Goal: Transaction & Acquisition: Purchase product/service

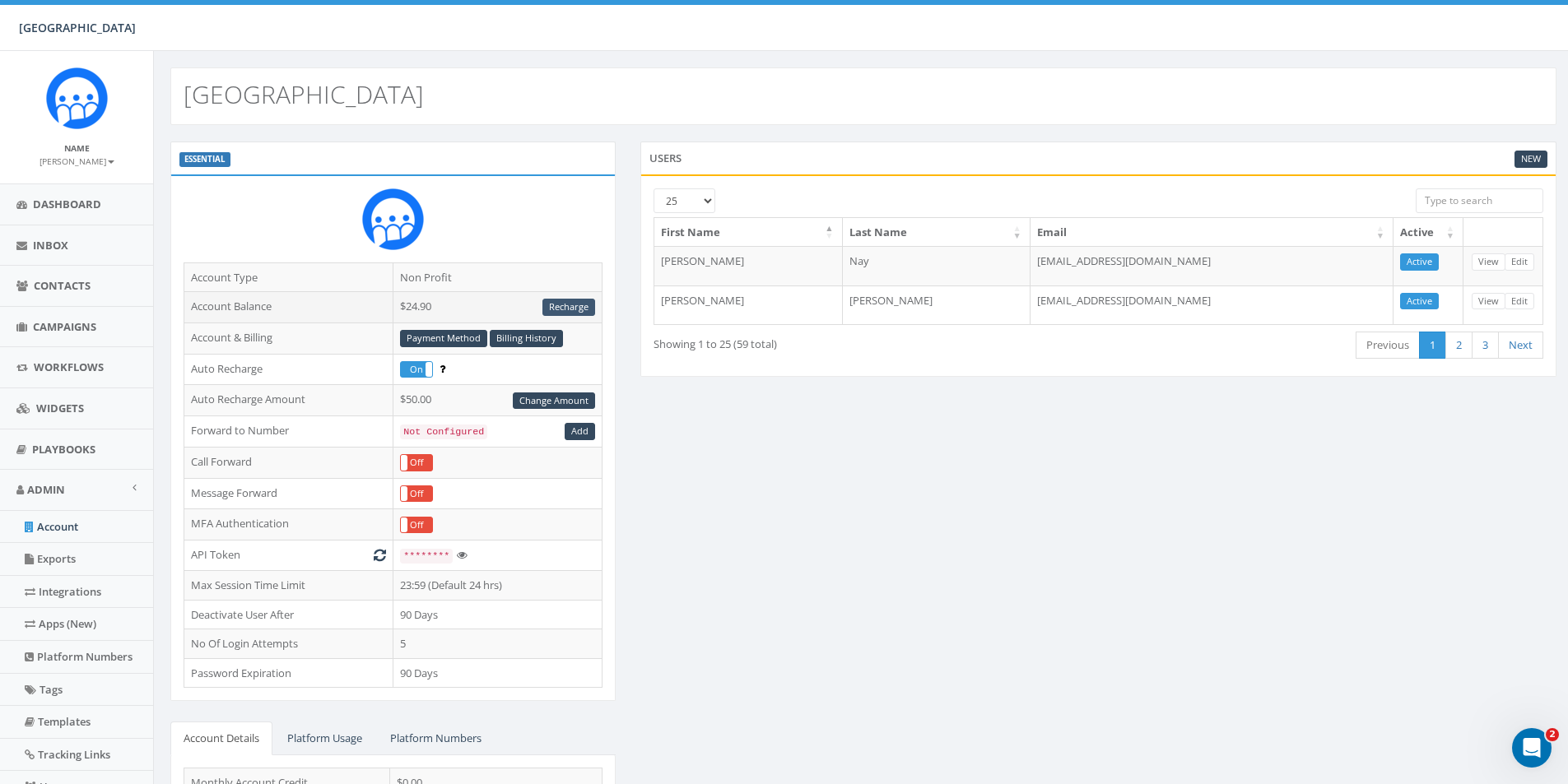
click at [571, 309] on link "Recharge" at bounding box center [569, 308] width 53 height 18
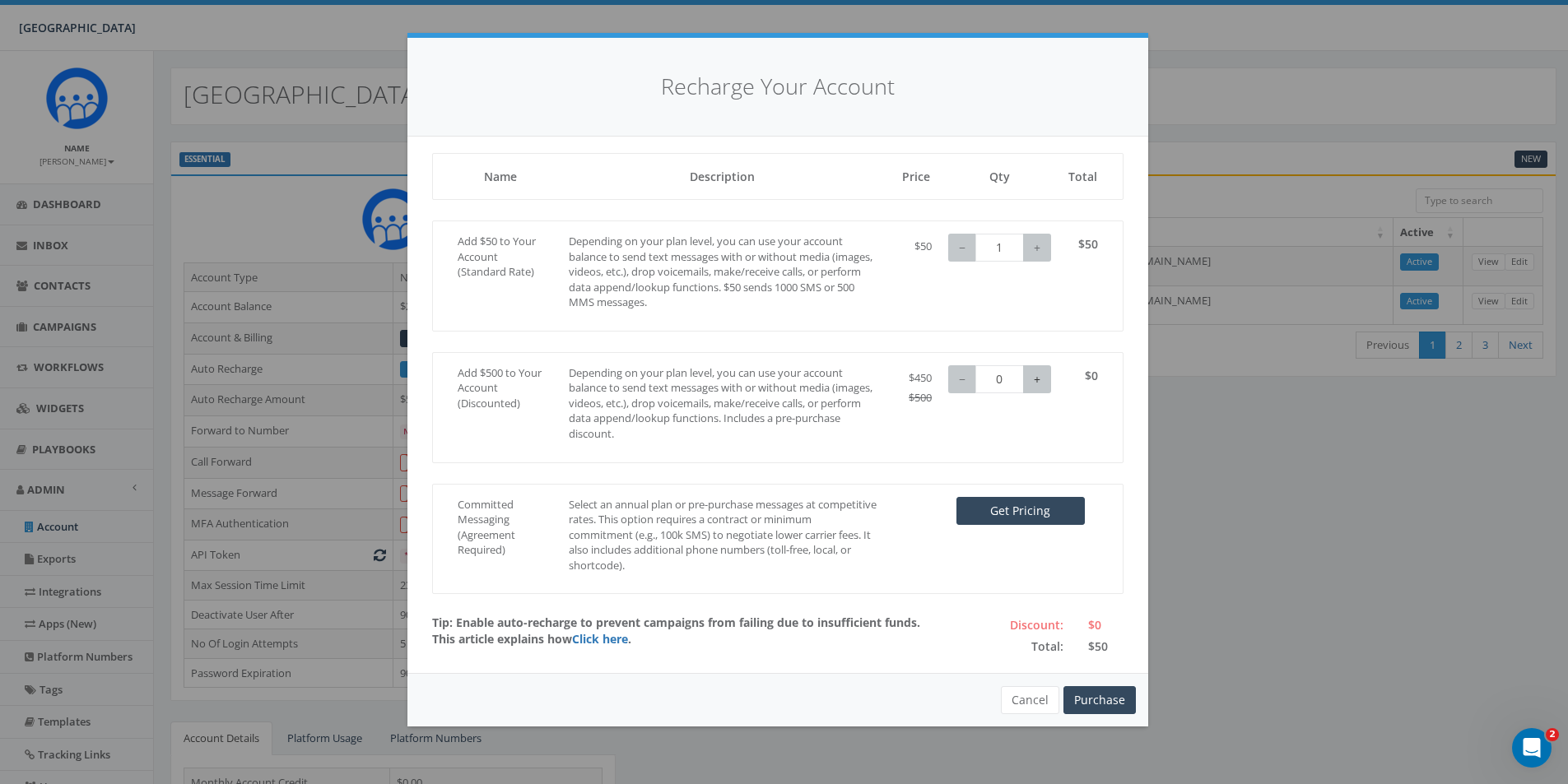
type input "1"
click at [1031, 387] on button "+" at bounding box center [1037, 379] width 28 height 28
click at [1111, 702] on button "Purchase" at bounding box center [1099, 700] width 72 height 28
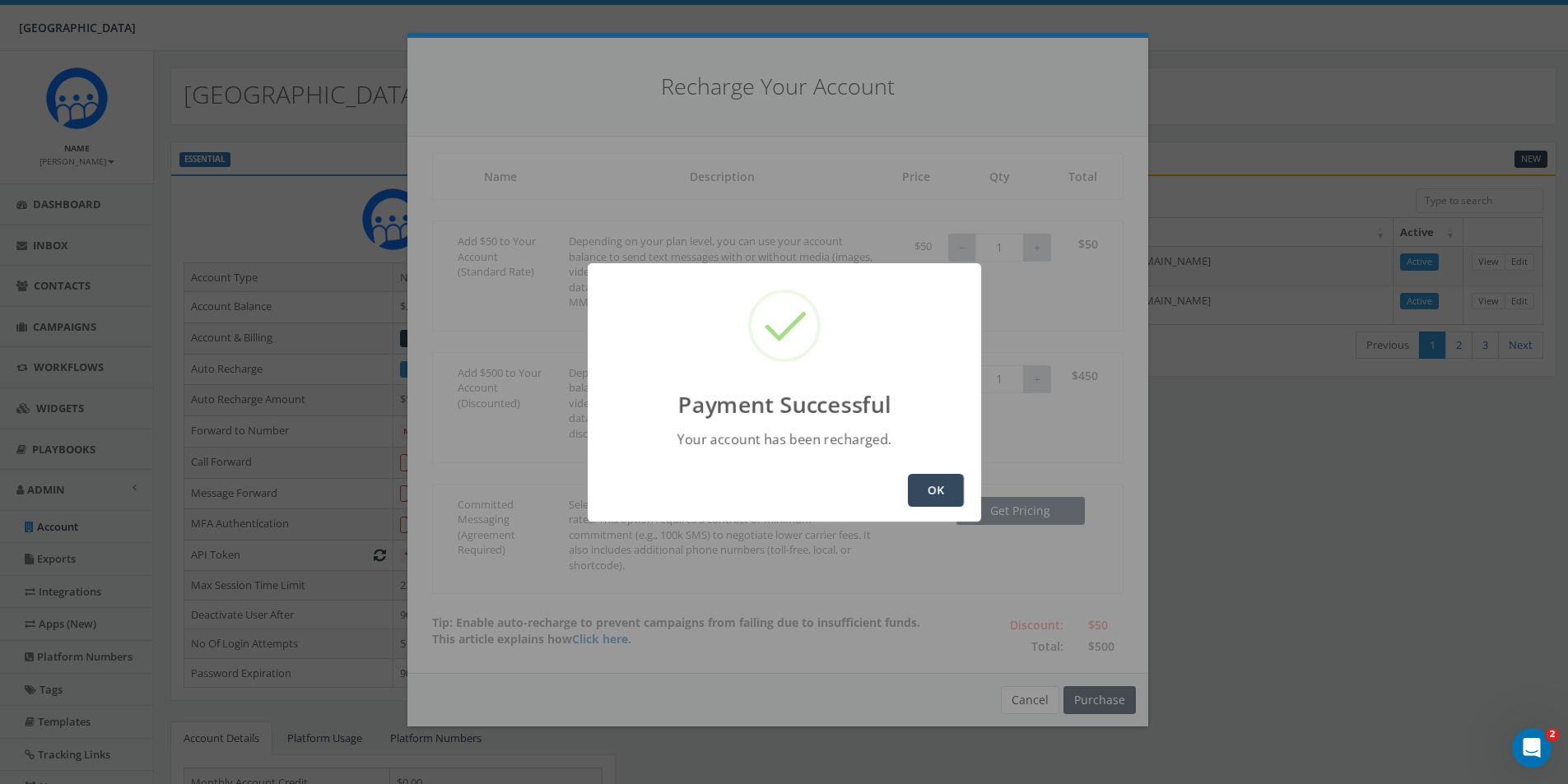
click at [937, 498] on button "OK" at bounding box center [935, 490] width 56 height 33
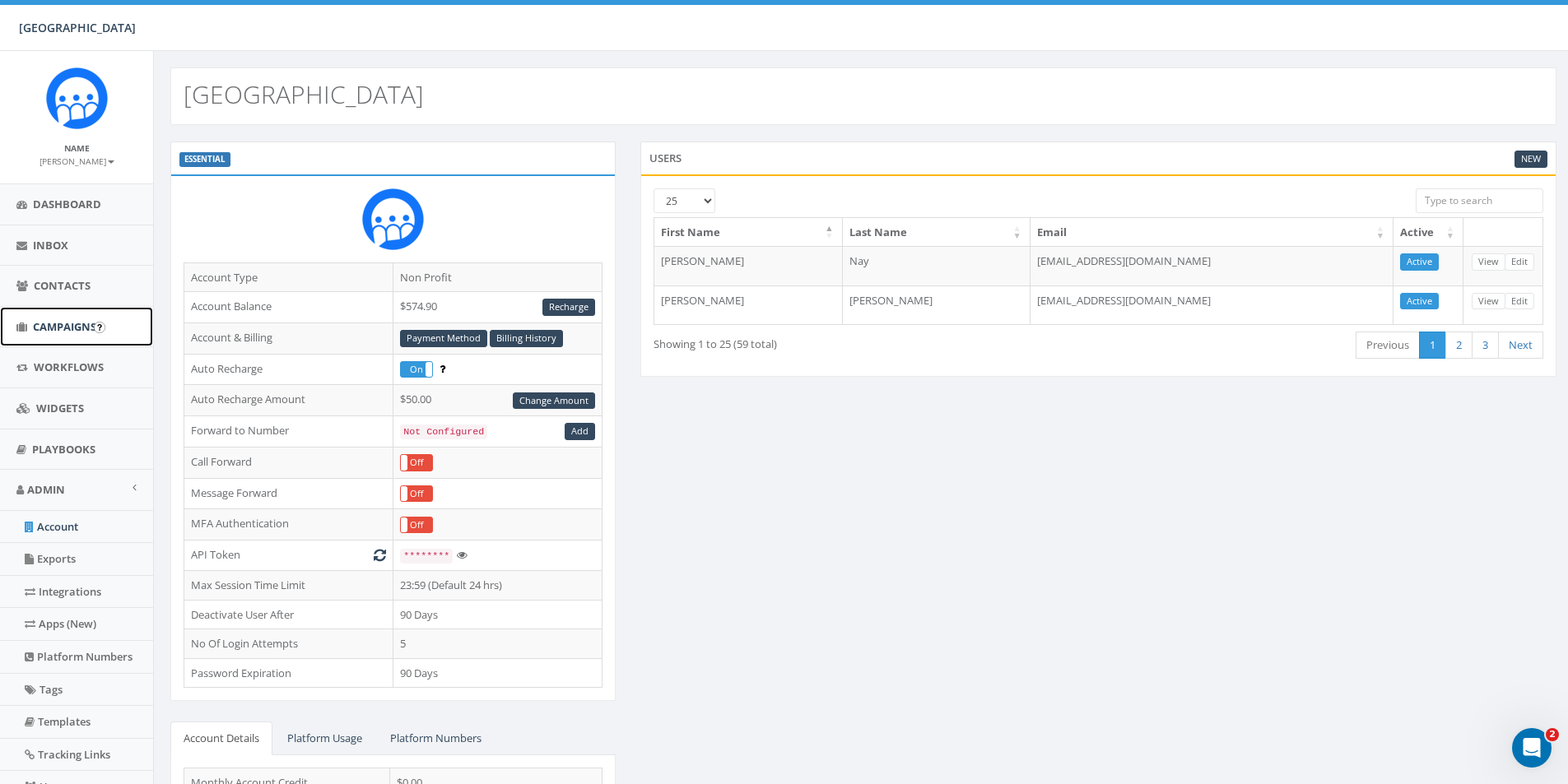
click at [67, 317] on link "Campaigns" at bounding box center [76, 326] width 153 height 40
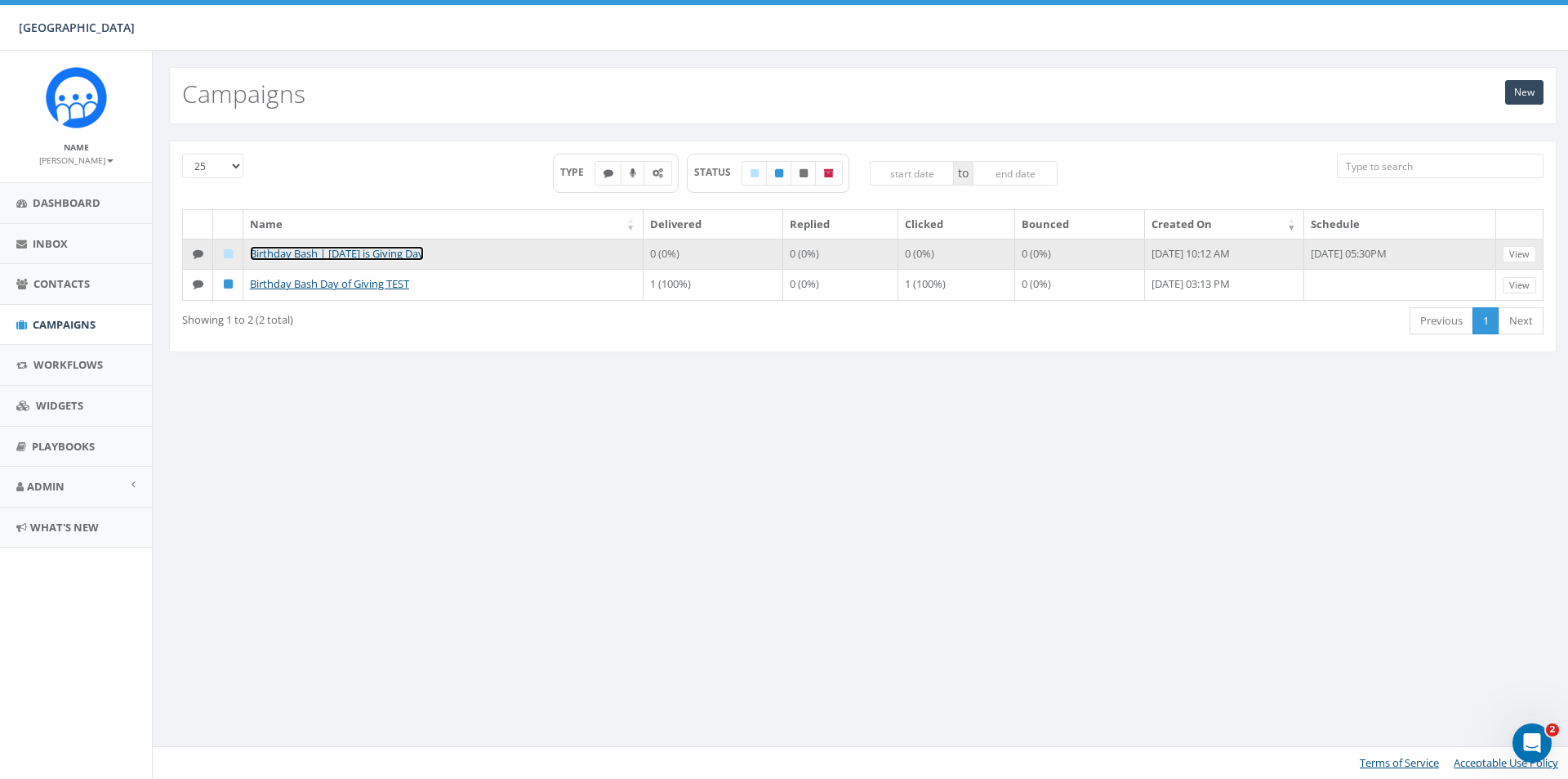
click at [413, 255] on link "Birthday Bash | Tomorrow is Giving Day" at bounding box center [336, 253] width 174 height 15
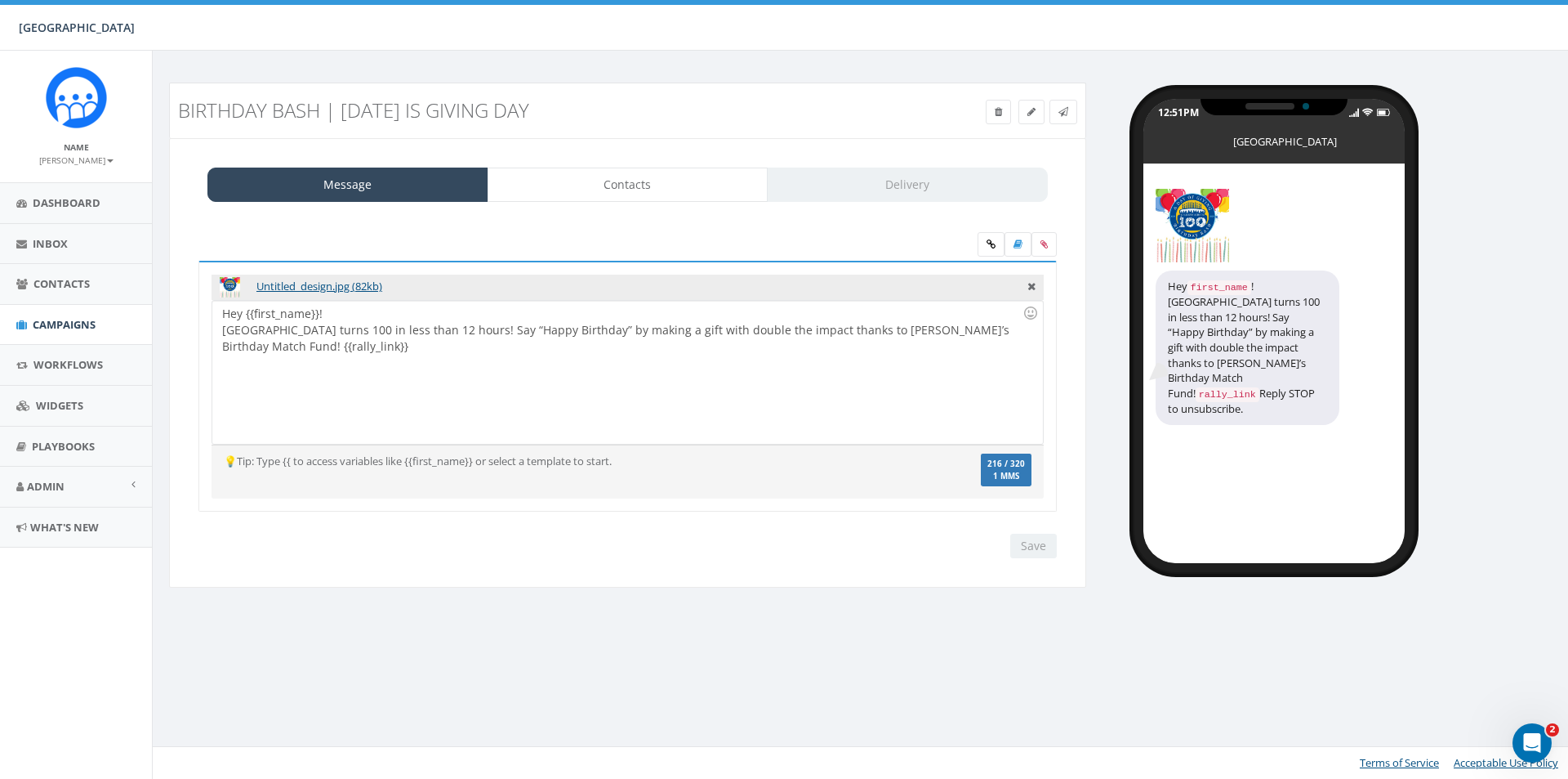
click at [877, 194] on div "Message Contacts Delivery" at bounding box center [627, 184] width 841 height 34
click at [904, 189] on link "Delivery" at bounding box center [908, 184] width 281 height 34
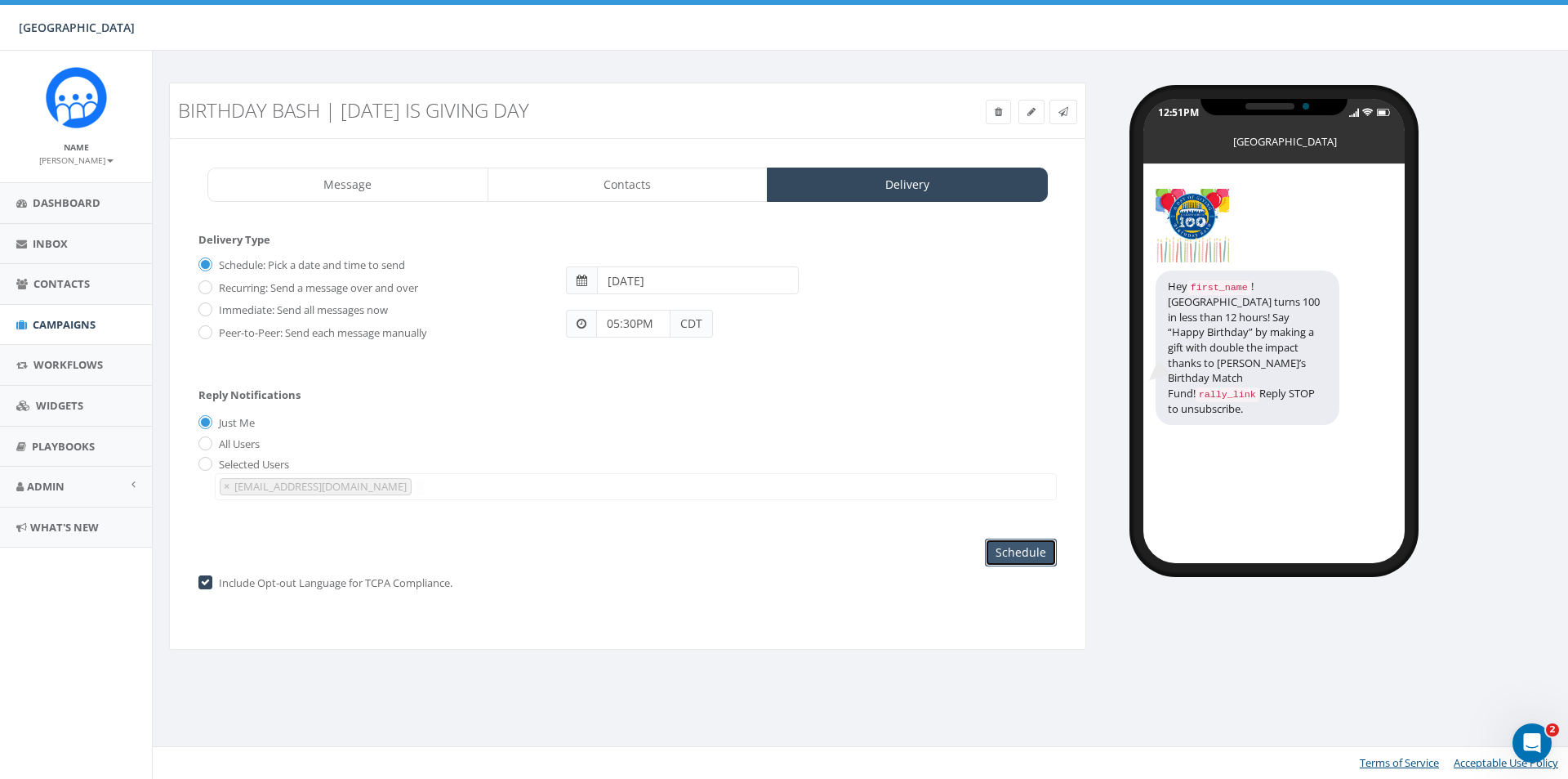
click at [1010, 562] on input "Schedule" at bounding box center [1021, 552] width 72 height 28
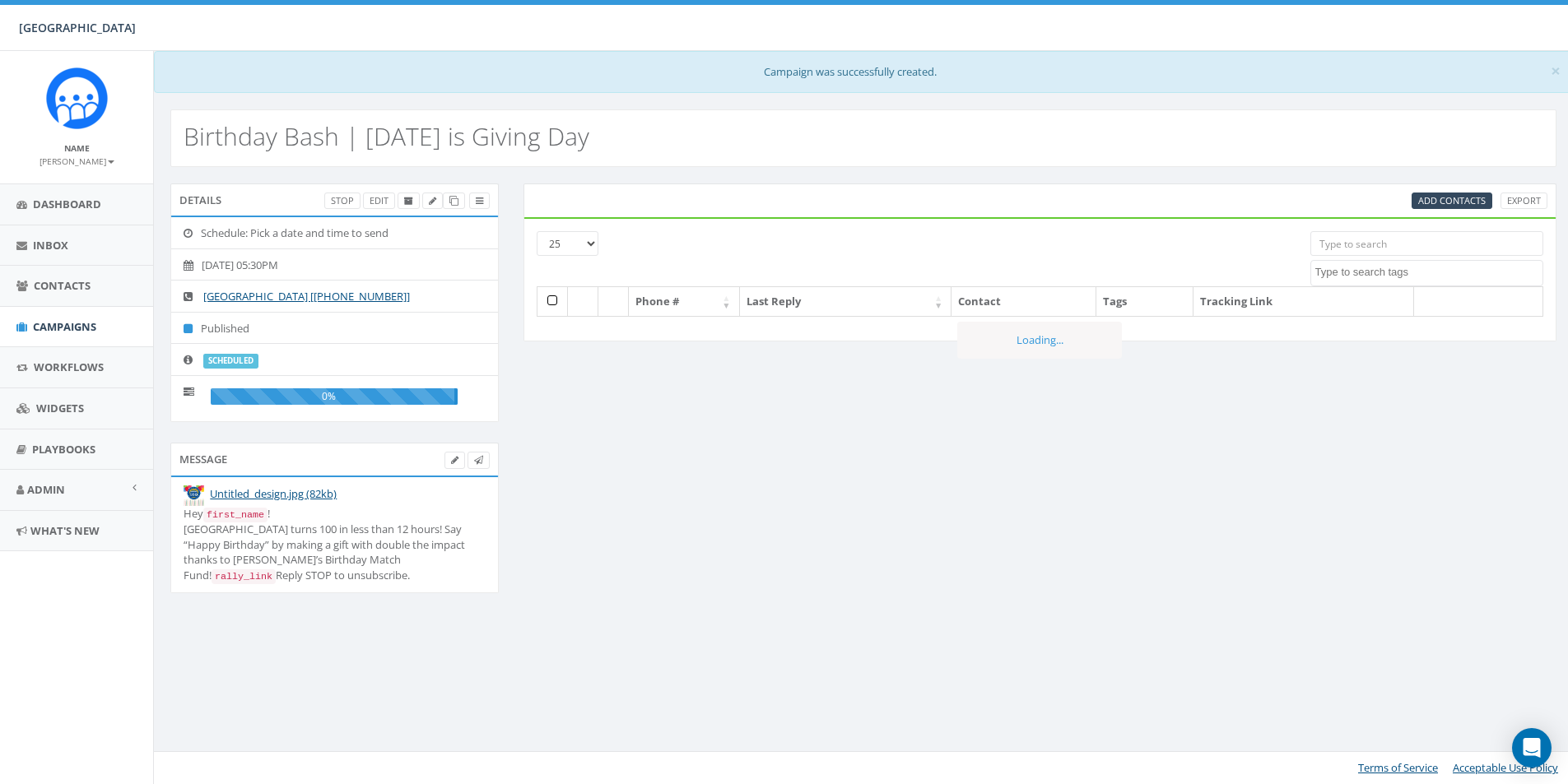
select select
